Goal: Information Seeking & Learning: Find specific fact

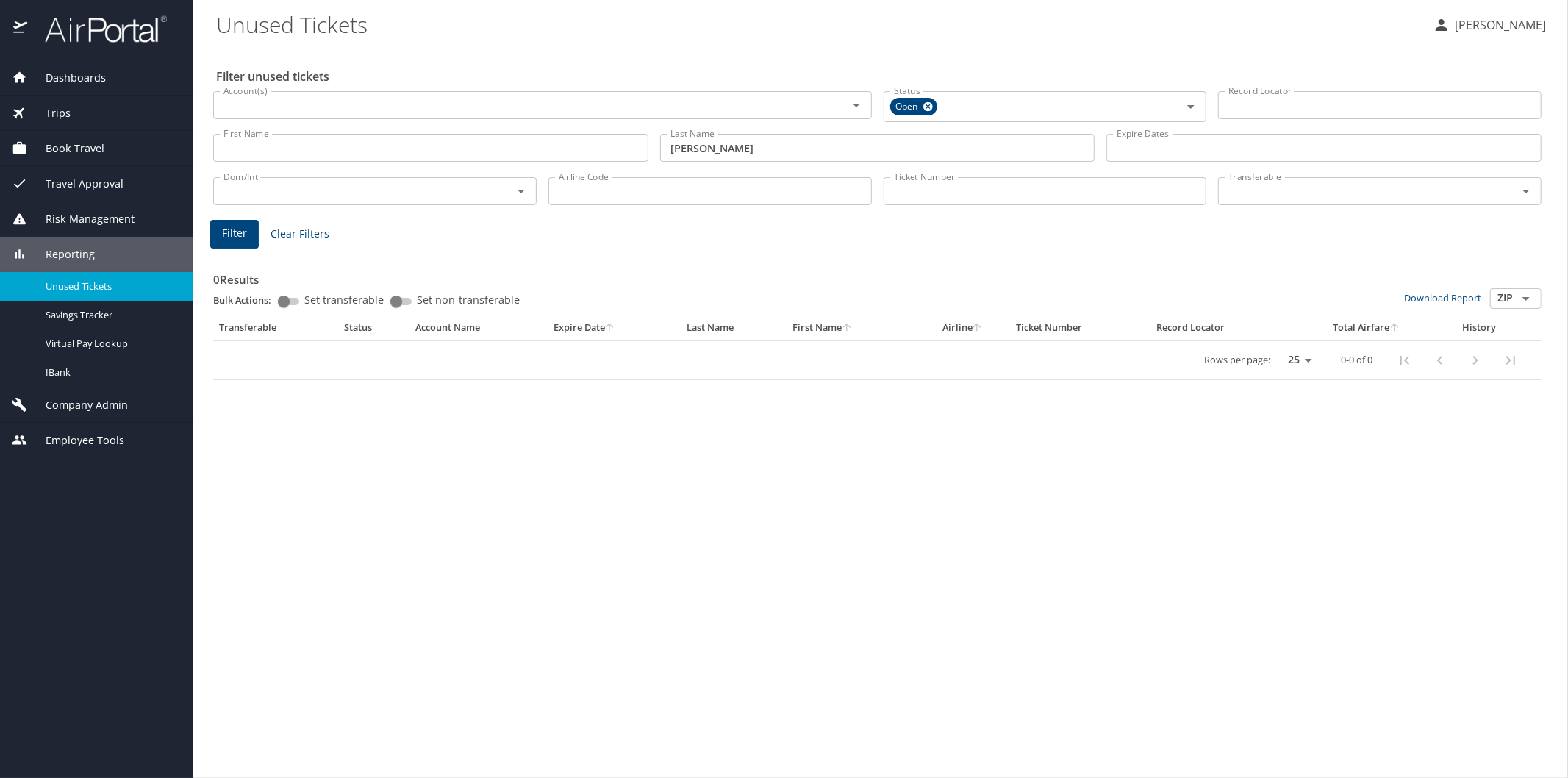
click at [65, 242] on div "Reporting" at bounding box center [96, 254] width 193 height 35
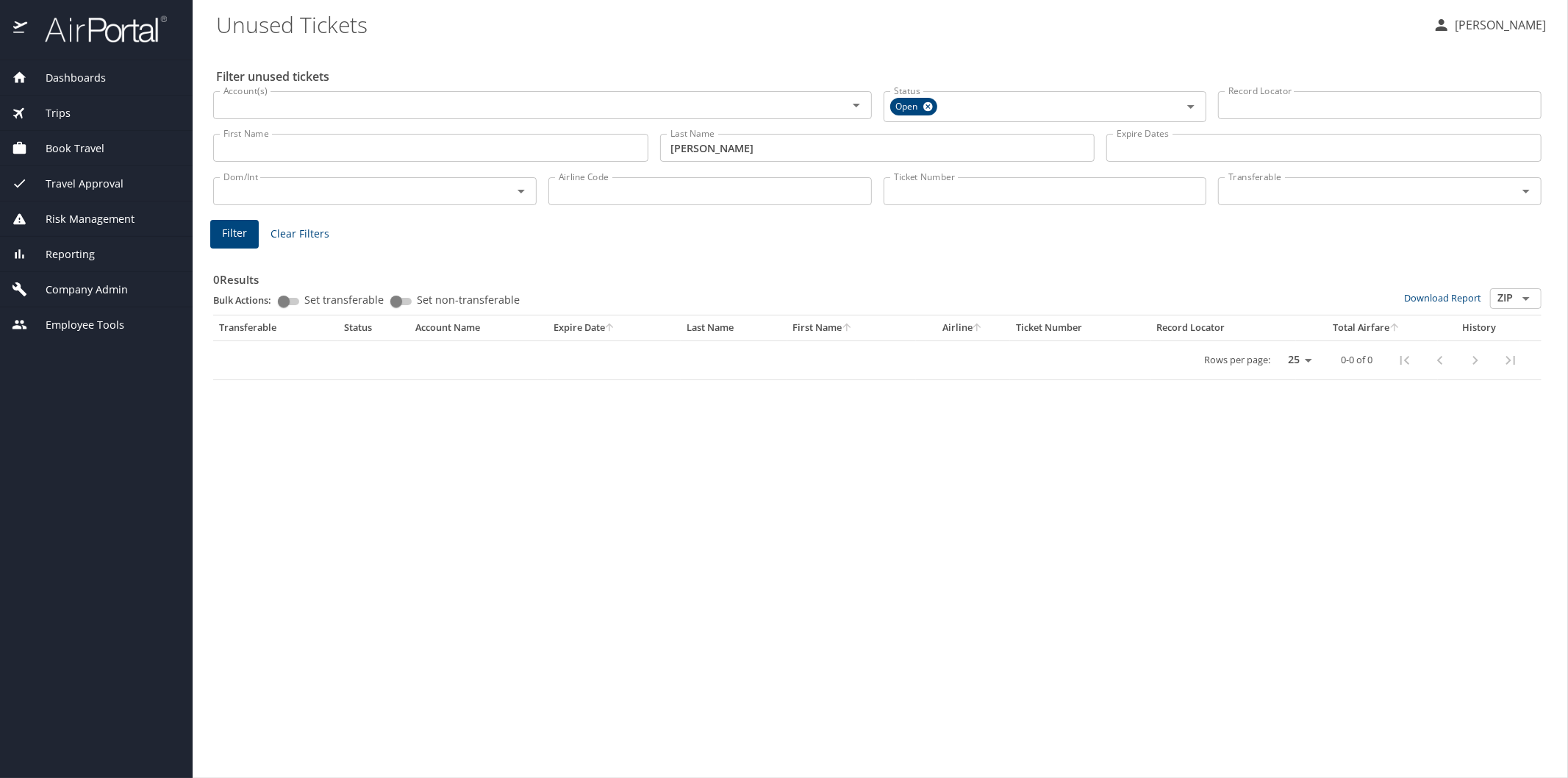
click at [77, 291] on span "Company Admin" at bounding box center [77, 290] width 100 height 16
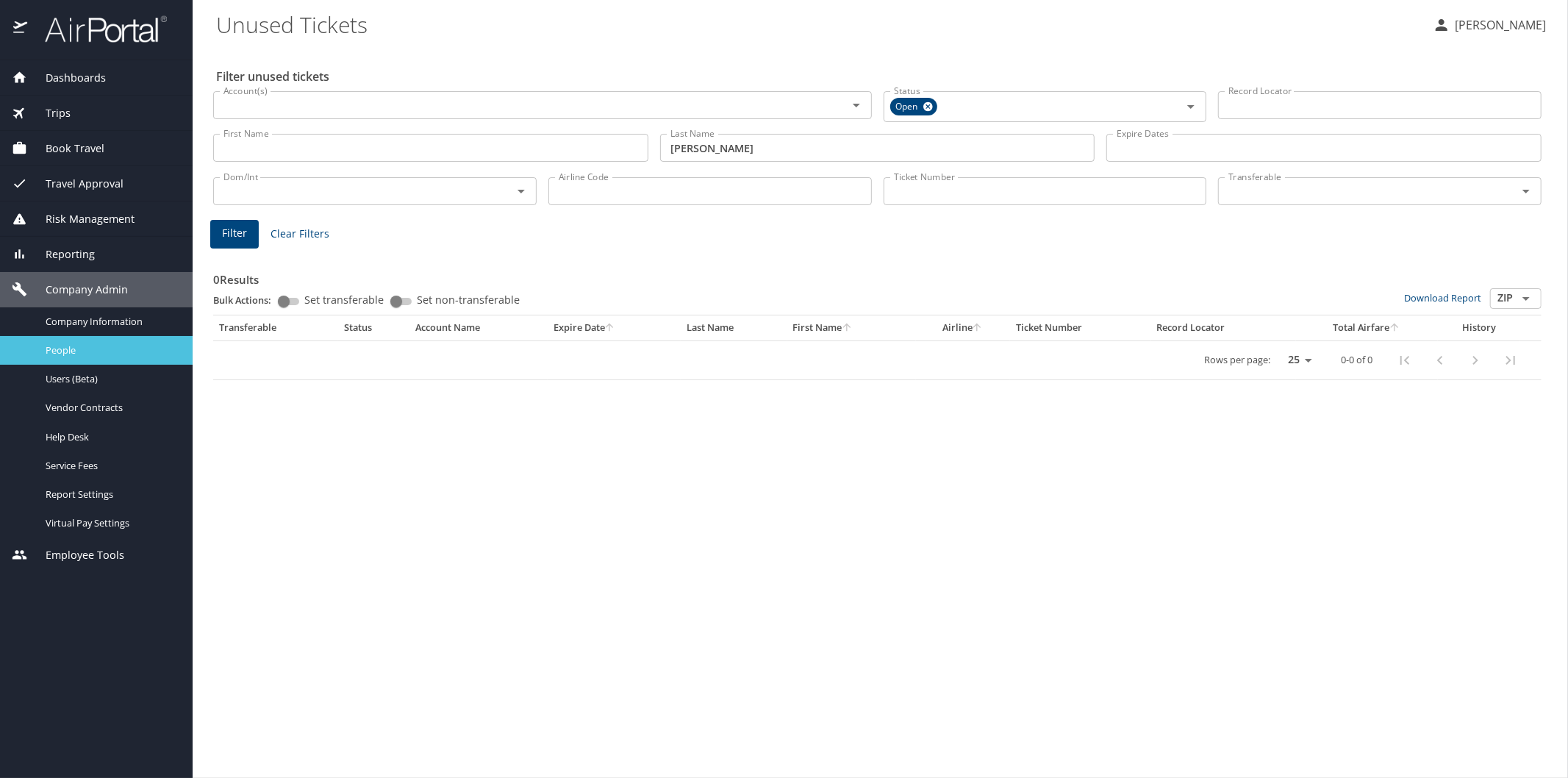
click at [83, 351] on span "People" at bounding box center [110, 351] width 129 height 14
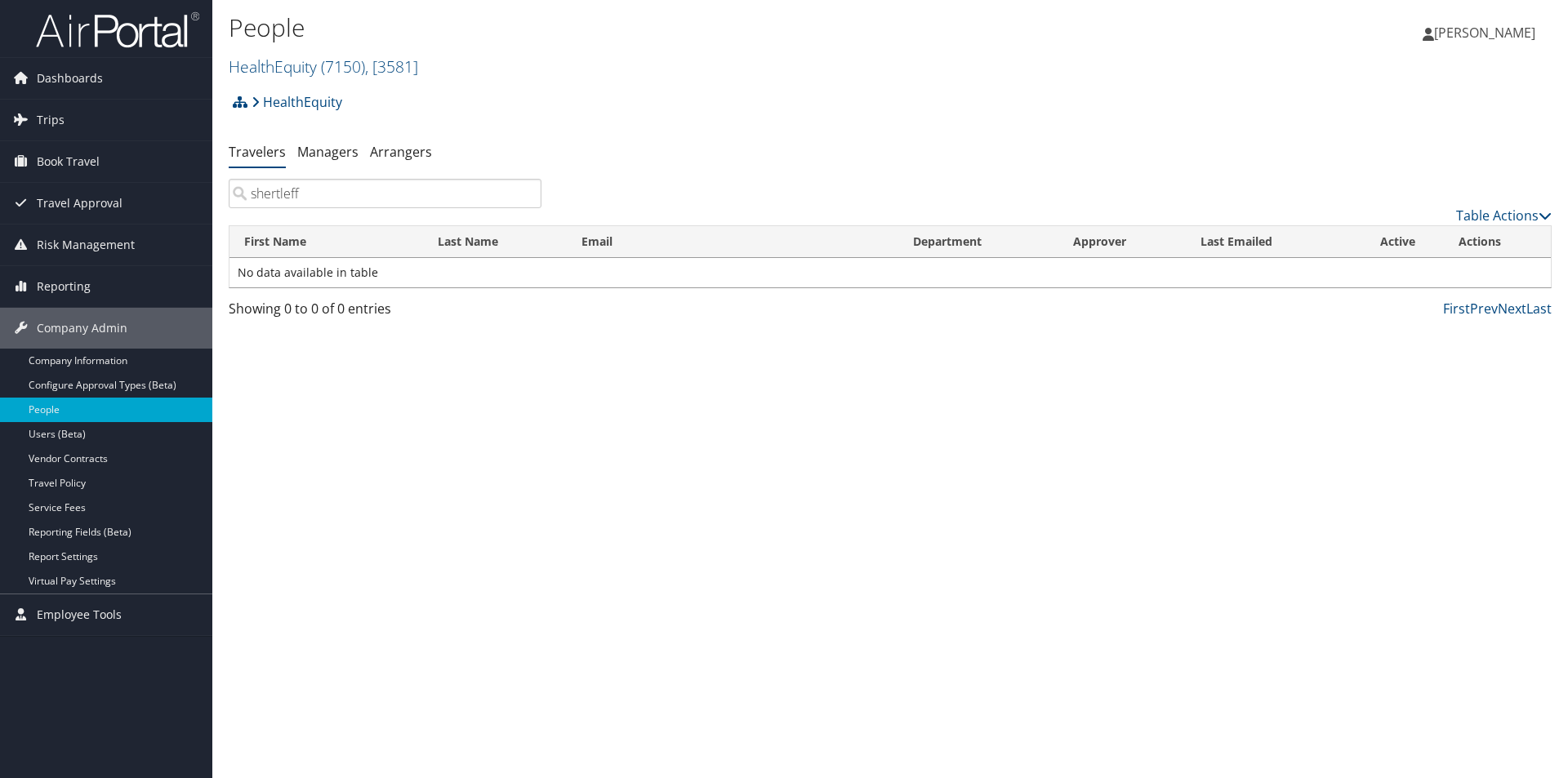
click at [267, 192] on input "shertleff" at bounding box center [385, 193] width 313 height 29
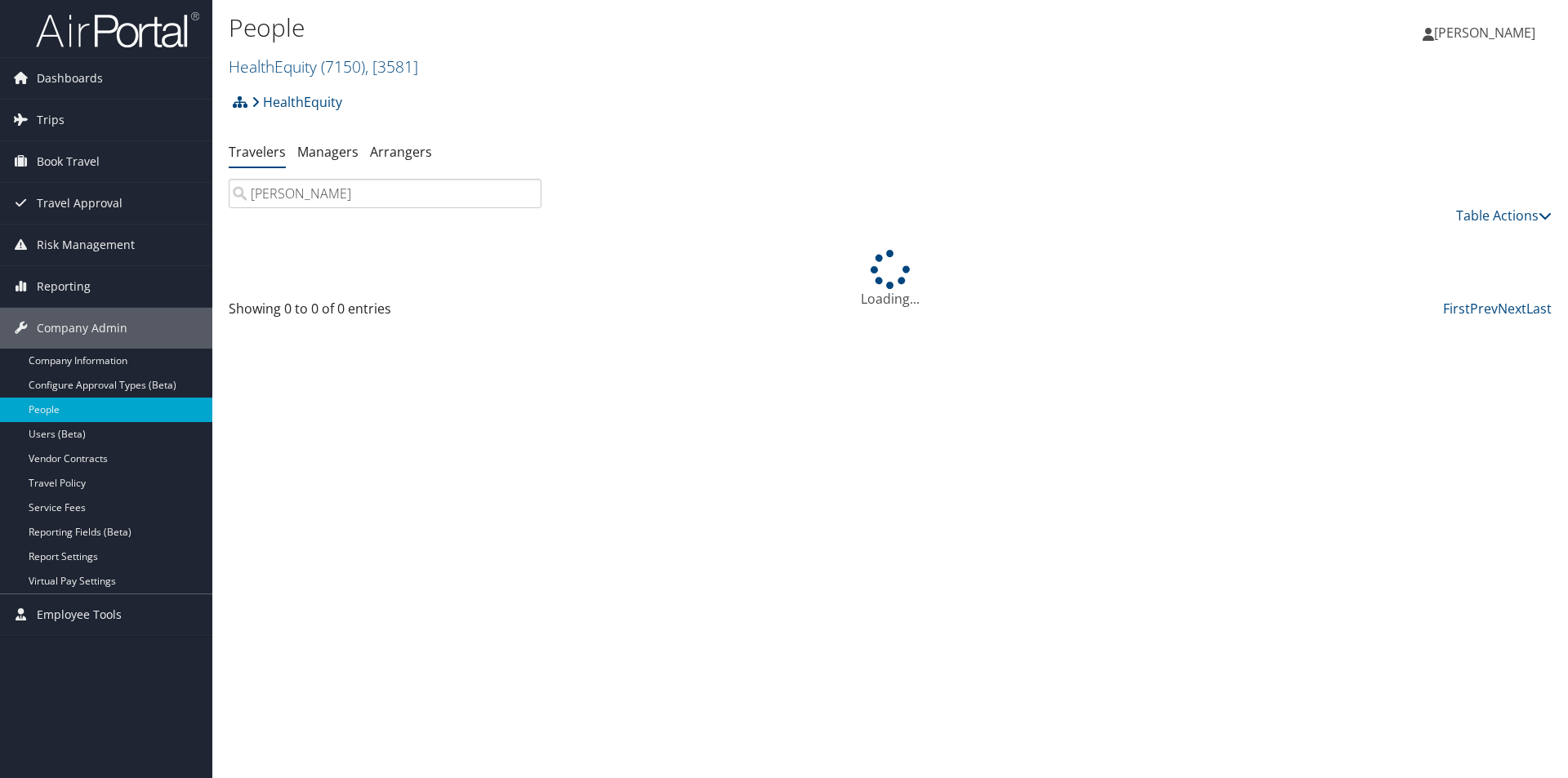
click at [310, 191] on input "shurtleff" at bounding box center [385, 193] width 313 height 29
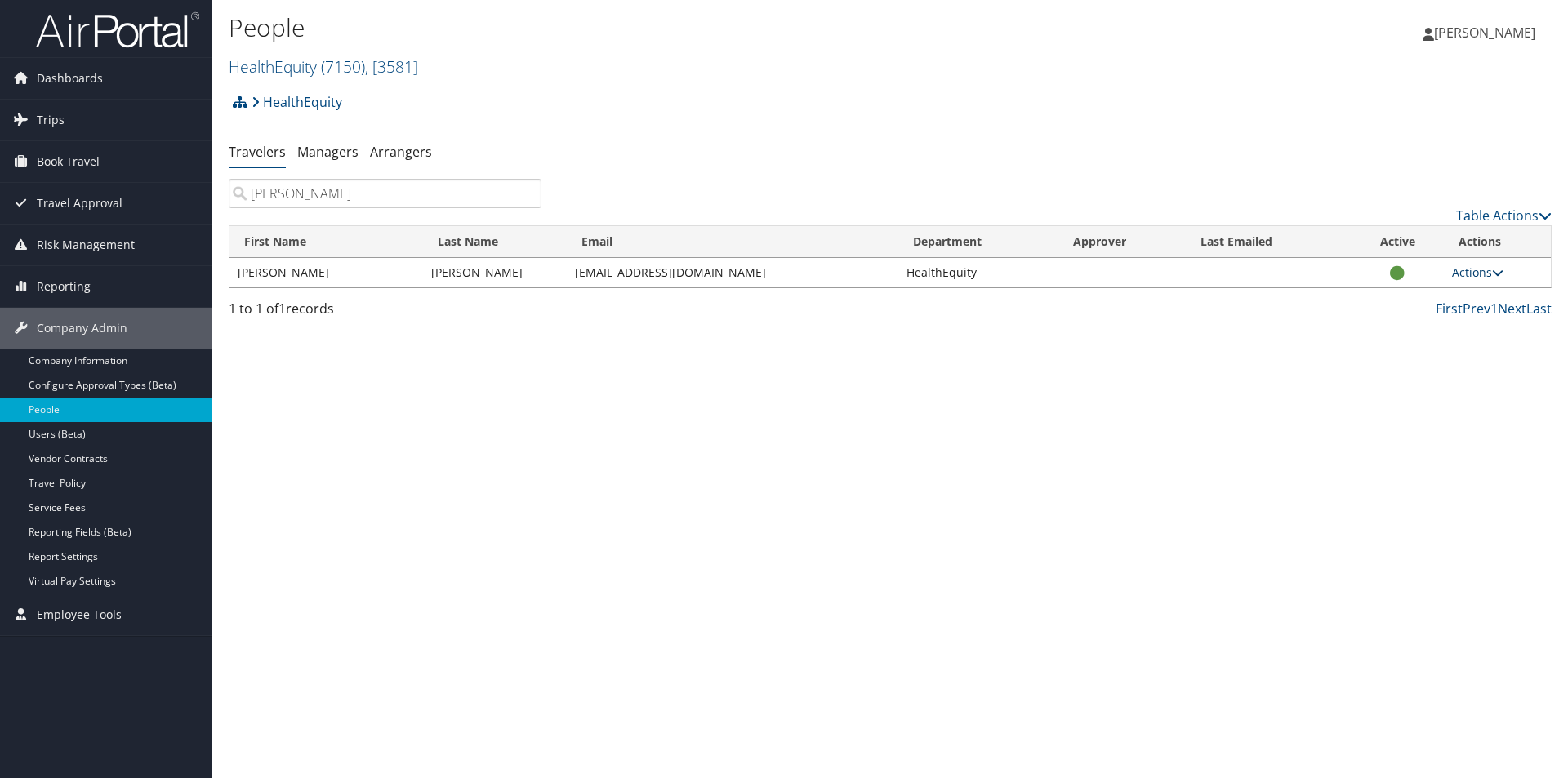
type input "shurtleff"
click at [1474, 272] on link "Actions" at bounding box center [1477, 272] width 52 height 16
click at [1406, 322] on link "View Profile" at bounding box center [1425, 324] width 150 height 28
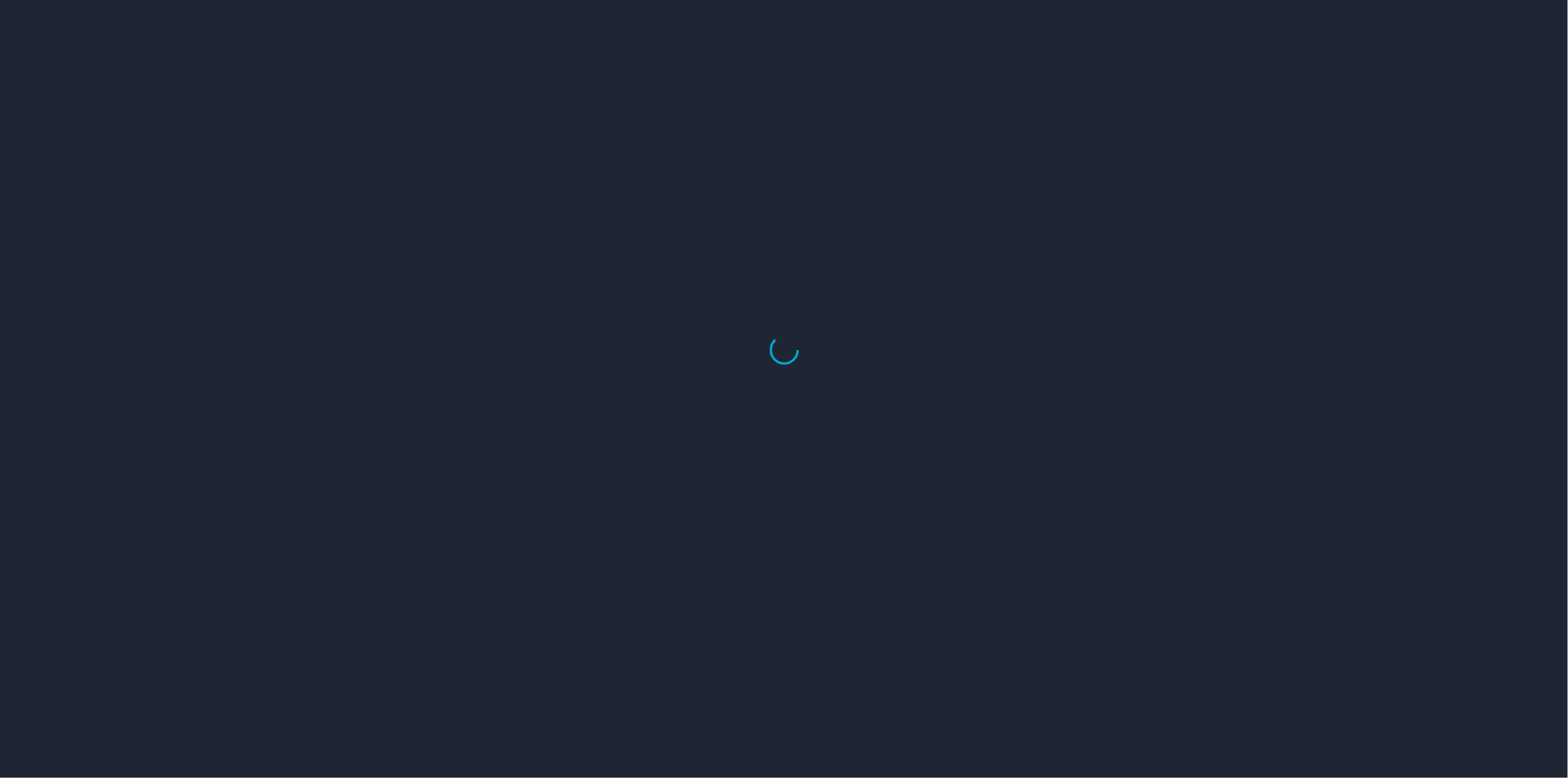
select select "US"
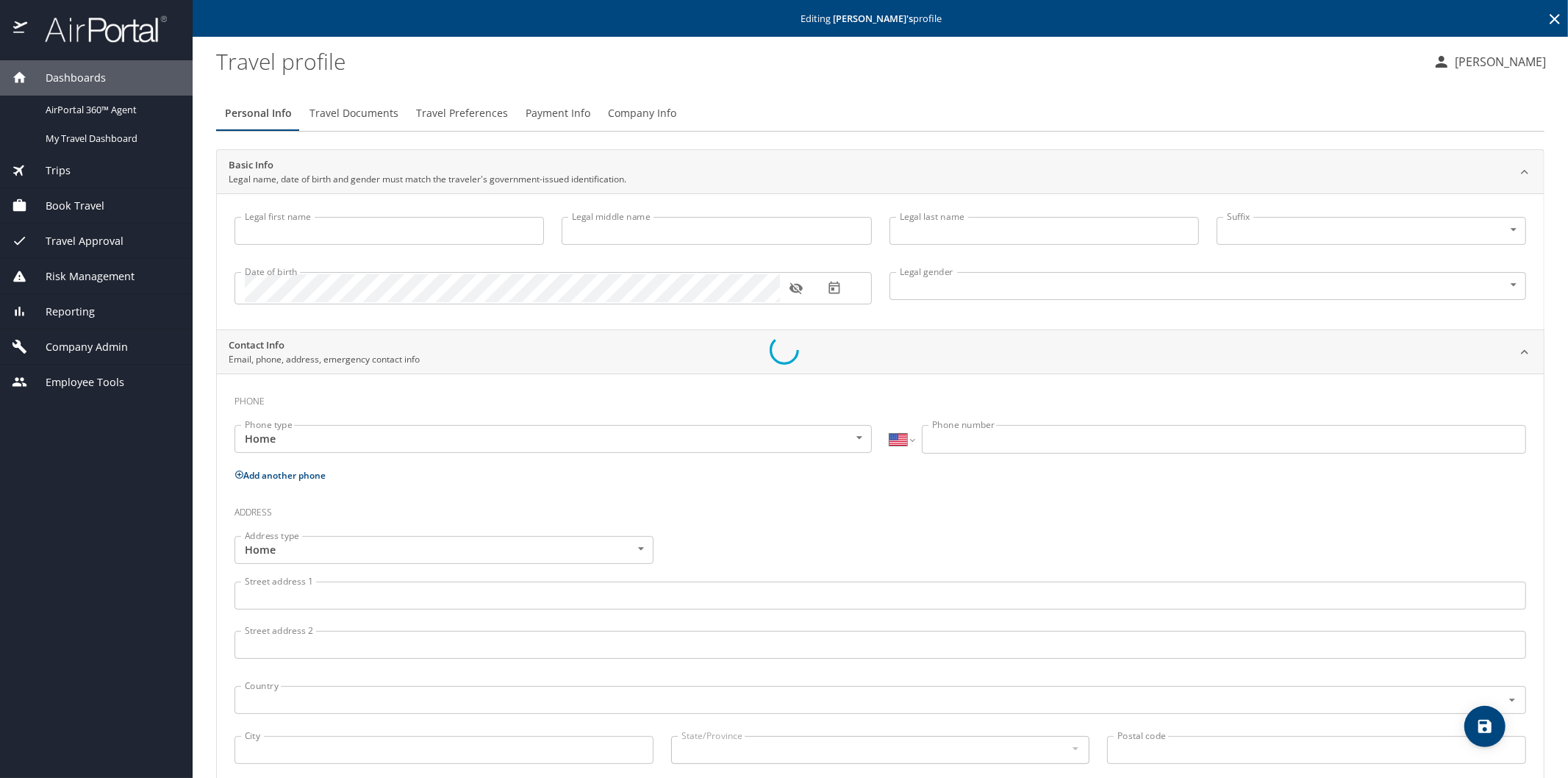
drag, startPoint x: 562, startPoint y: 77, endPoint x: 562, endPoint y: 94, distance: 17.0
type input "Daniel"
type input "Shurtleff"
type input "Male"
select select "US"
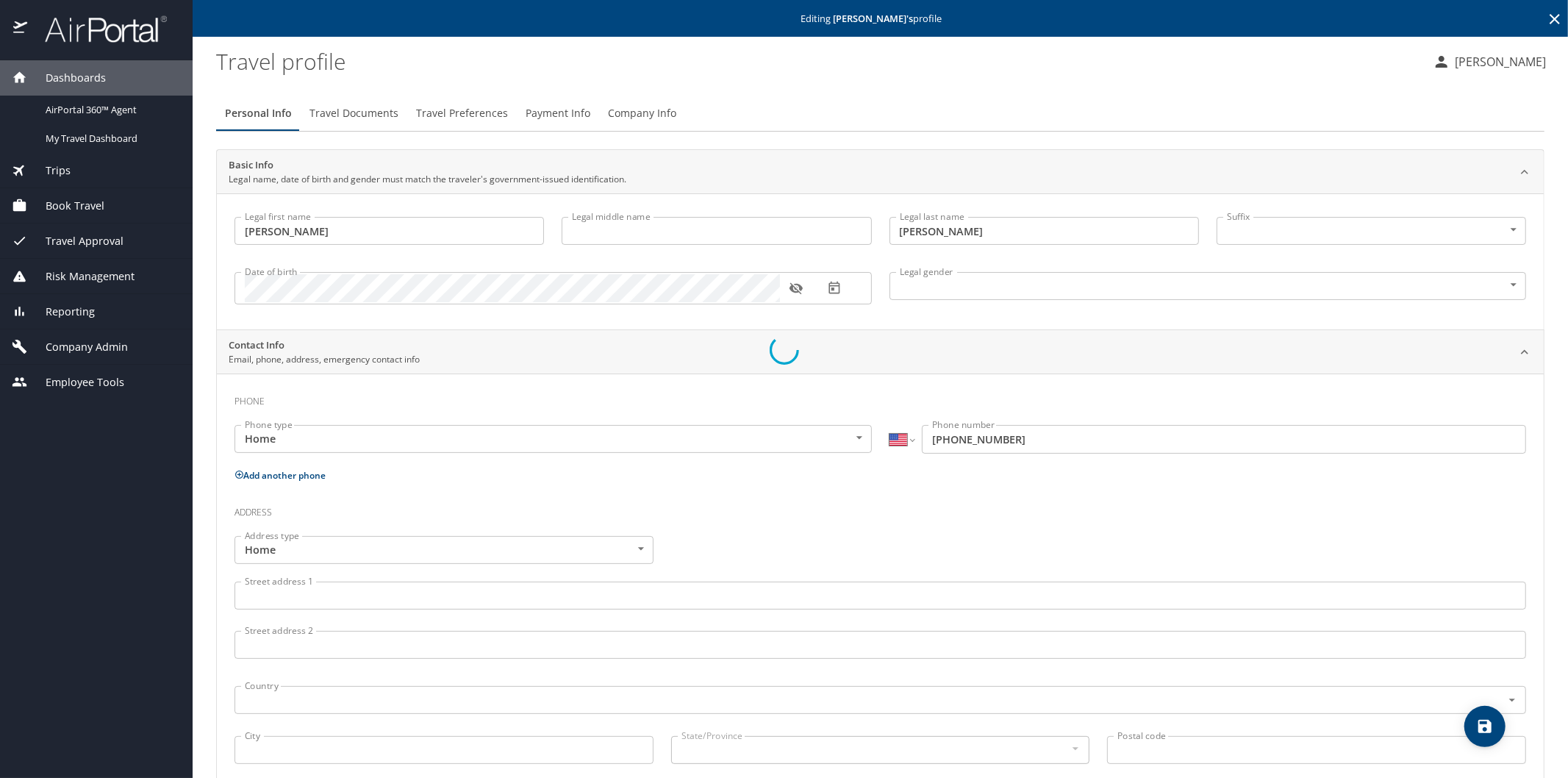
select select "US"
click at [561, 112] on span "Payment Info" at bounding box center [558, 114] width 65 height 19
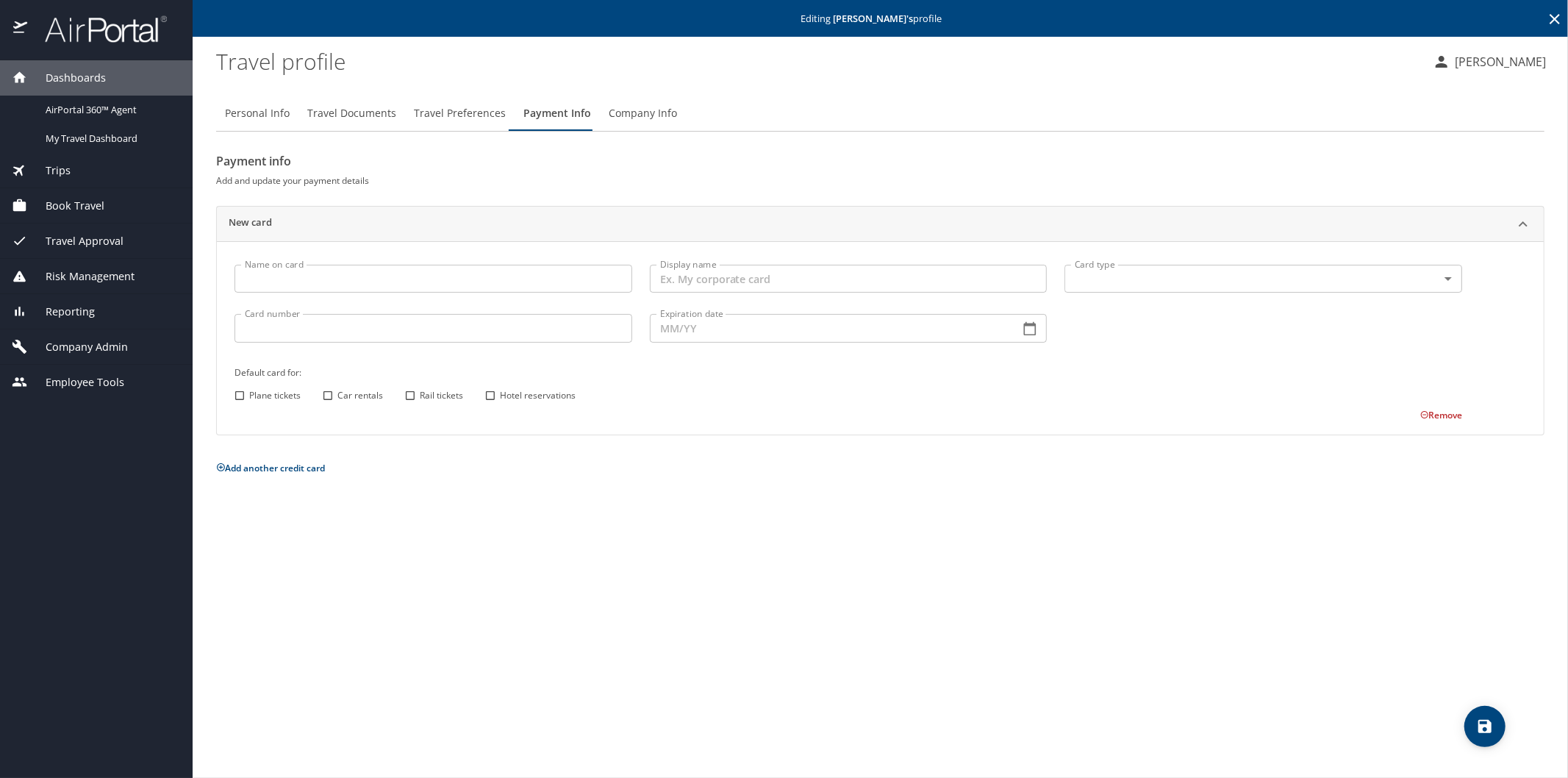
click at [1551, 12] on icon at bounding box center [1554, 19] width 18 height 18
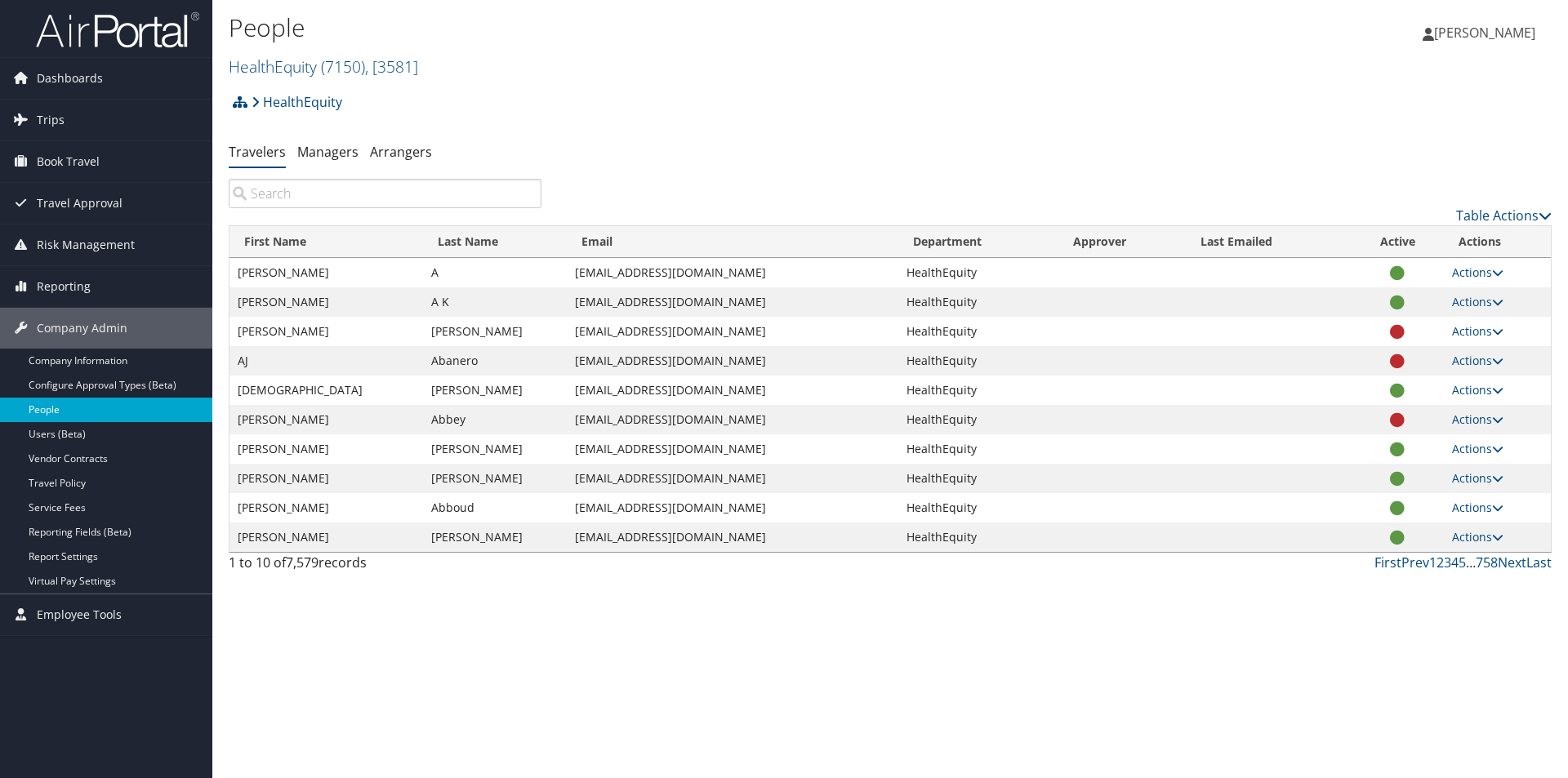
click at [97, 407] on link "People" at bounding box center [106, 410] width 212 height 24
click at [112, 323] on span "Company Admin" at bounding box center [82, 328] width 91 height 41
click at [88, 326] on span "Company Admin" at bounding box center [82, 328] width 91 height 41
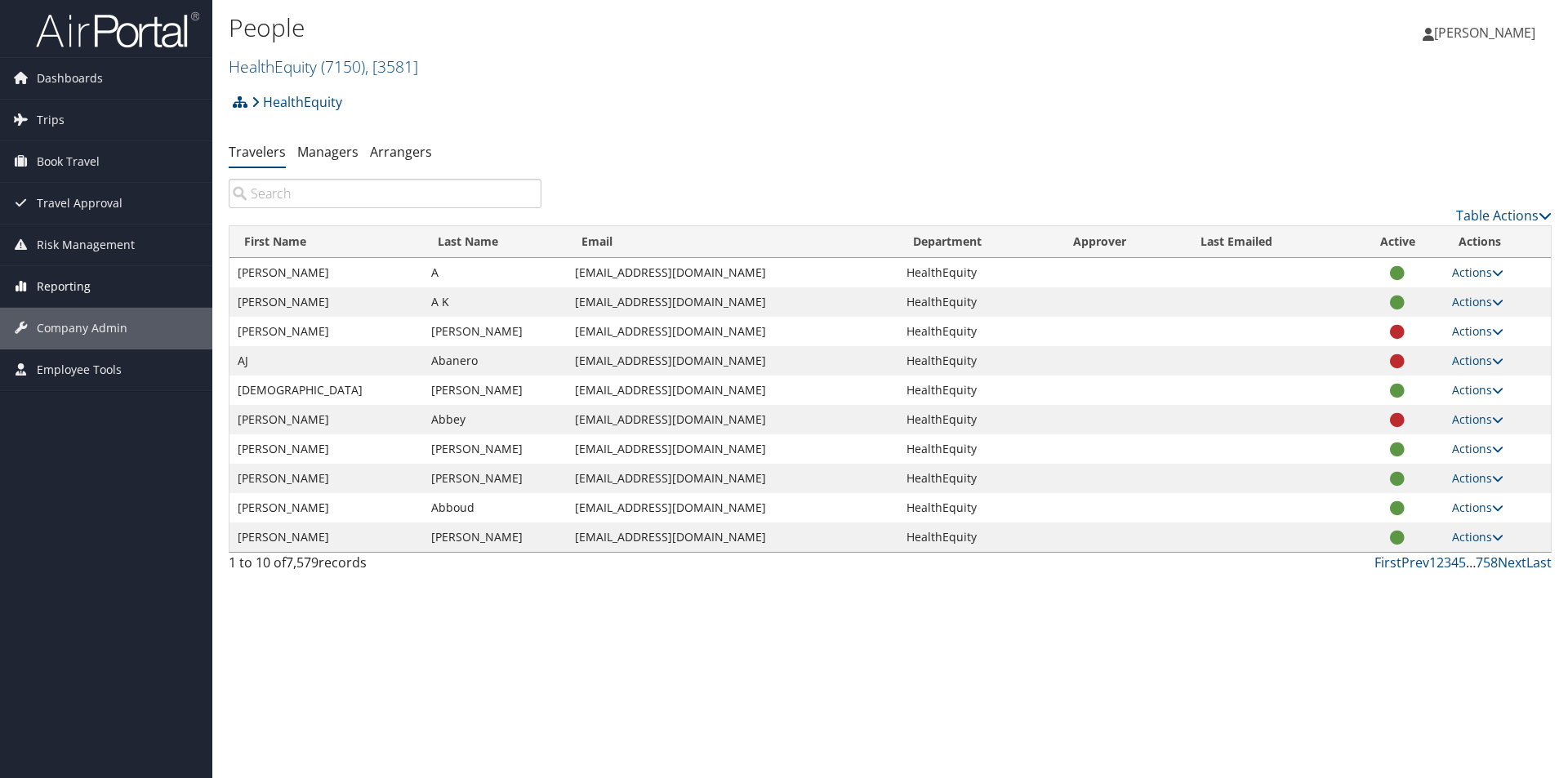
click at [72, 281] on span "Reporting" at bounding box center [63, 287] width 53 height 41
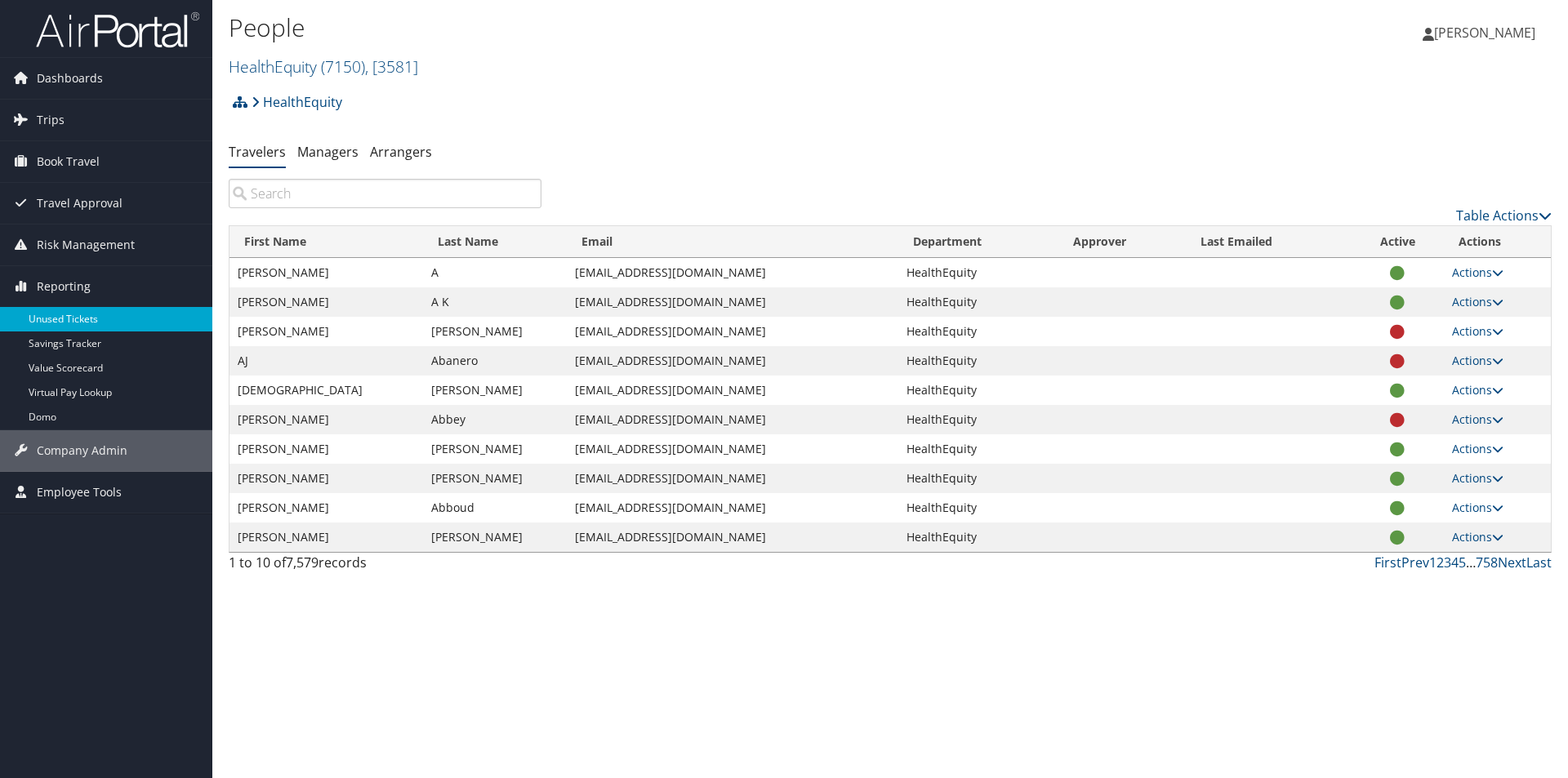
click at [72, 319] on link "Unused Tickets" at bounding box center [106, 319] width 212 height 24
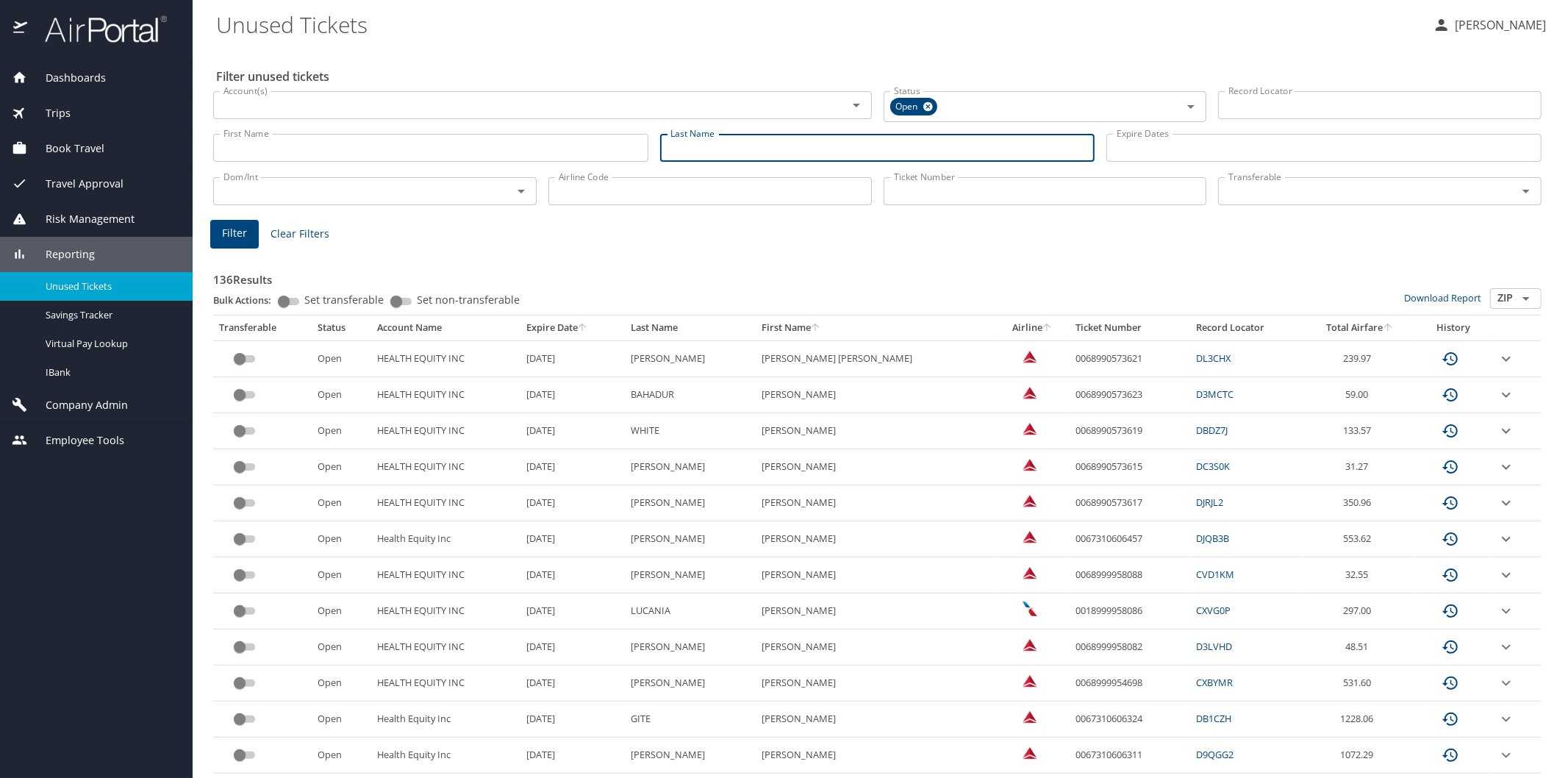
click at [678, 141] on input "Last Name" at bounding box center [878, 147] width 436 height 28
click at [236, 232] on span "Filter" at bounding box center [235, 234] width 25 height 19
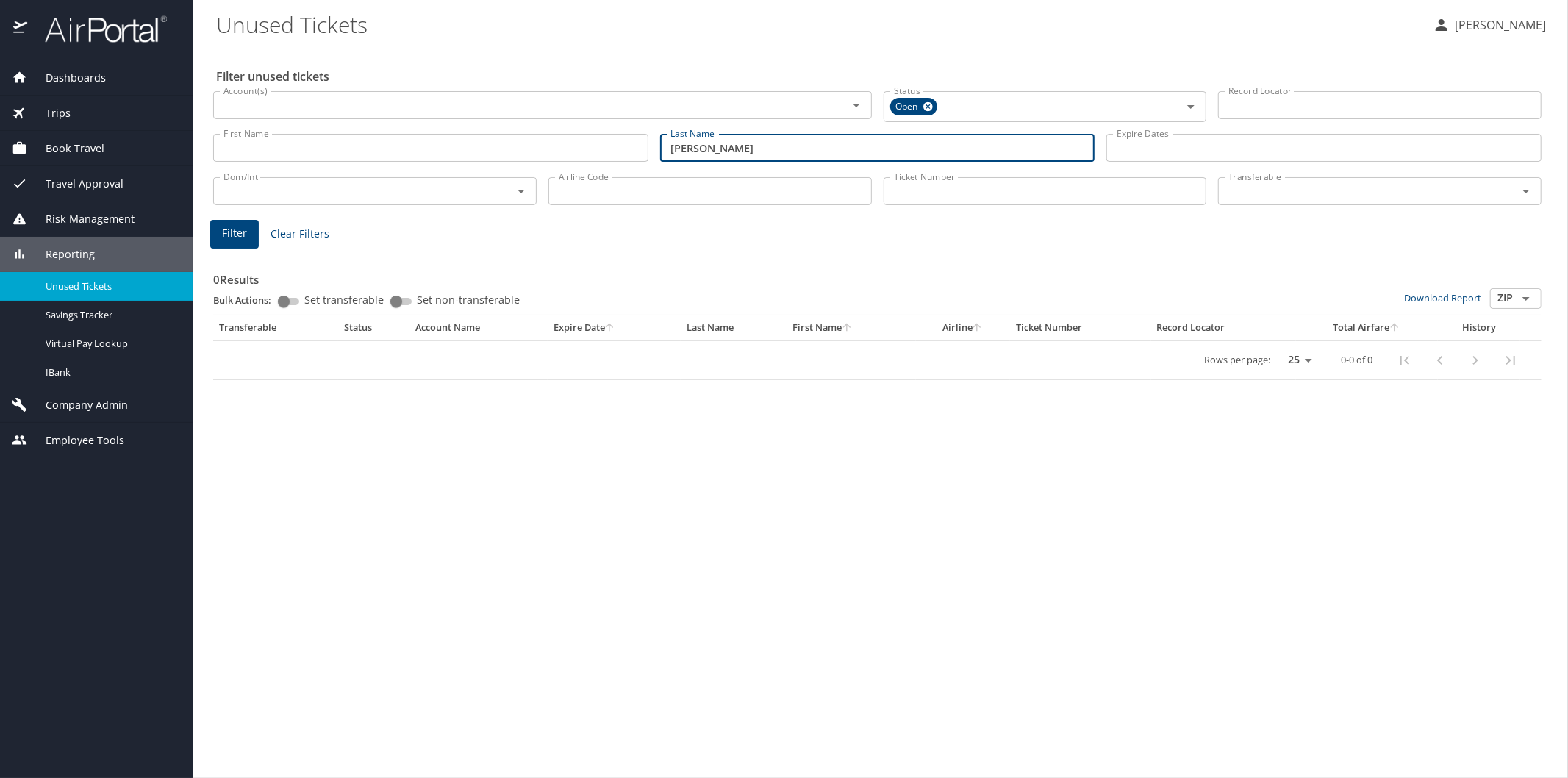
drag, startPoint x: 710, startPoint y: 155, endPoint x: 653, endPoint y: 144, distance: 58.1
click at [654, 144] on div "Last Name lucas Last Name" at bounding box center [877, 149] width 447 height 52
type input "cutler"
click at [233, 230] on span "Filter" at bounding box center [235, 234] width 25 height 19
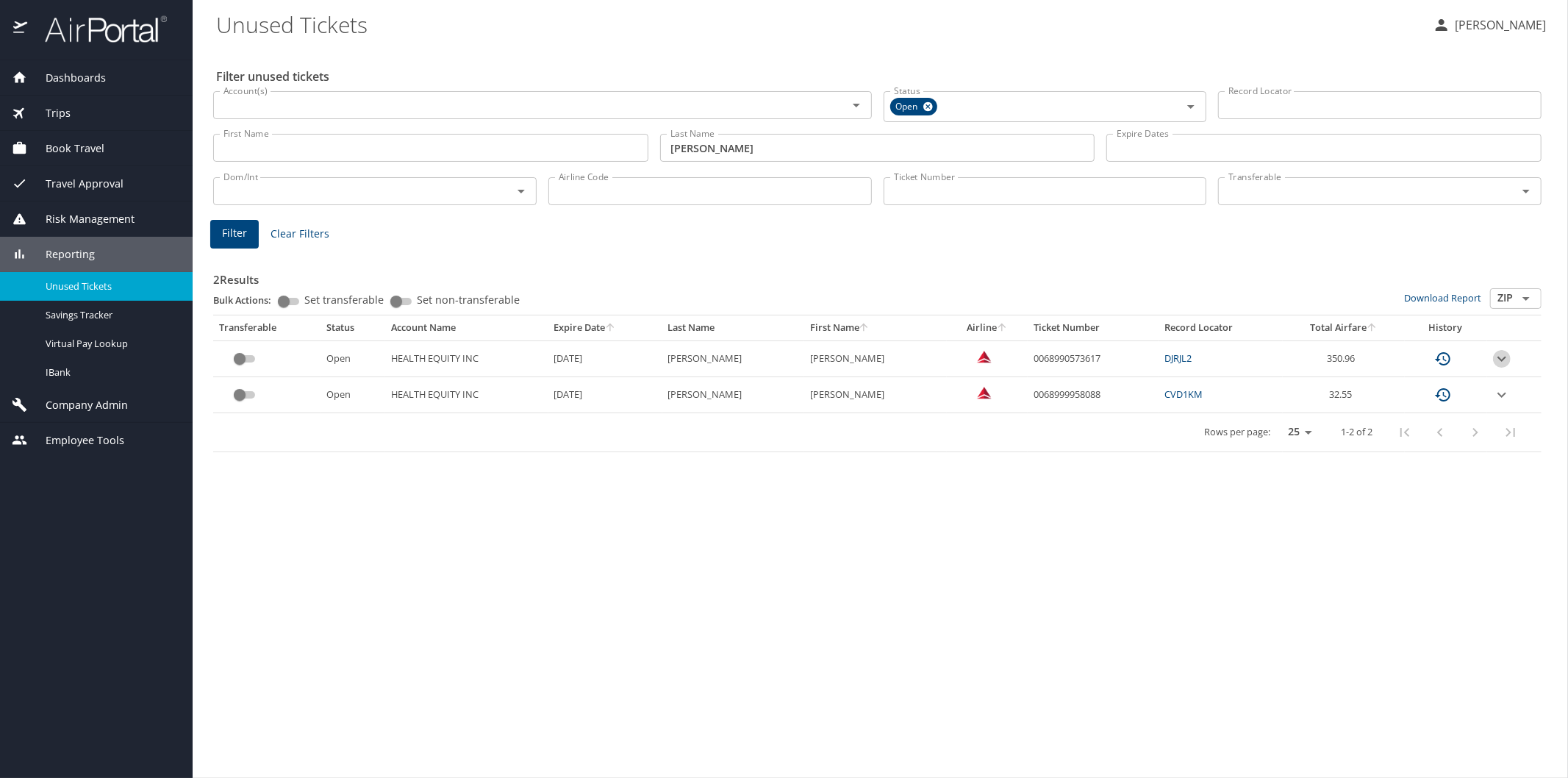
click at [1505, 356] on icon "expand row" at bounding box center [1502, 358] width 8 height 5
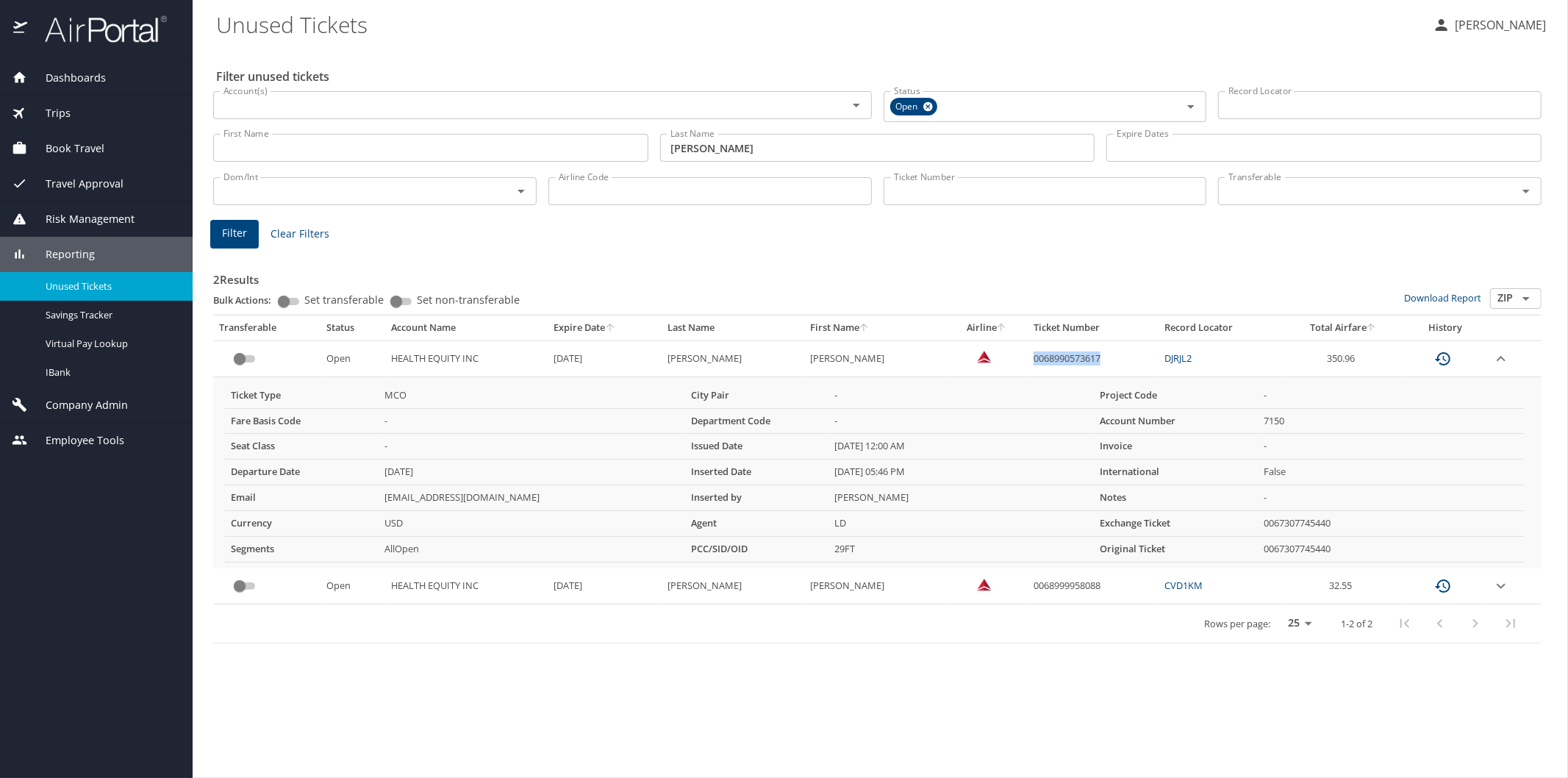
drag, startPoint x: 1013, startPoint y: 359, endPoint x: 1085, endPoint y: 362, distance: 72.1
click at [1085, 362] on td "0068990573617" at bounding box center [1093, 358] width 131 height 36
copy td "0068990573617"
drag, startPoint x: 1043, startPoint y: 356, endPoint x: 1099, endPoint y: 354, distance: 56.0
click at [1044, 354] on td "0068990573617" at bounding box center [1093, 358] width 131 height 36
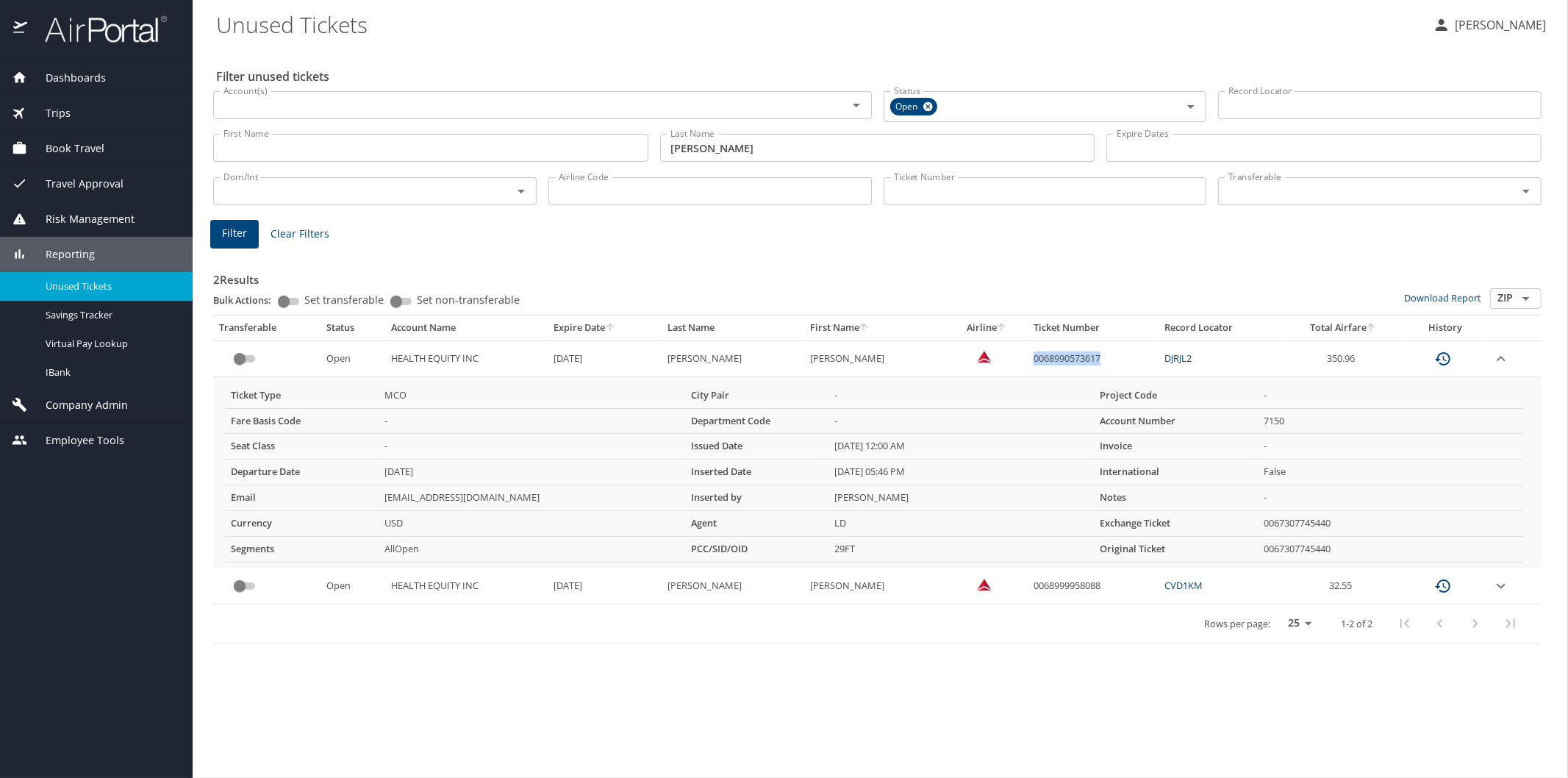
copy td "0068990573617"
